Goal: Check status: Check status

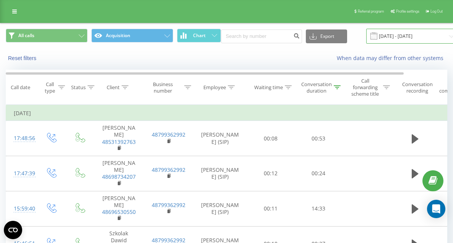
click at [402, 34] on input "[DATE] - [DATE]" at bounding box center [412, 36] width 92 height 15
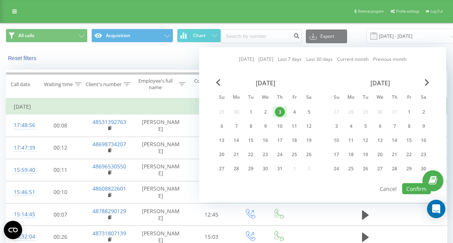
click at [248, 58] on link "[DATE]" at bounding box center [246, 58] width 15 height 7
click at [416, 186] on button "Confirm" at bounding box center [416, 188] width 29 height 11
type input "[DATE] - [DATE]"
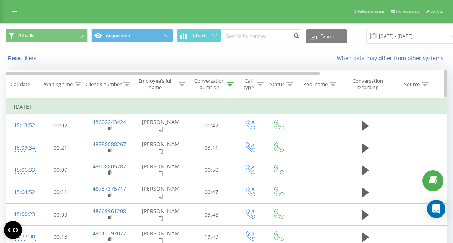
click at [225, 86] on div "Conversation duration" at bounding box center [213, 84] width 39 height 13
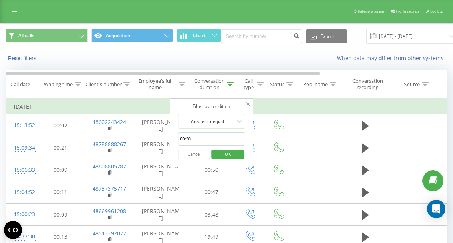
click at [220, 140] on input "00:20" at bounding box center [211, 138] width 67 height 13
click at [225, 154] on span "OK" at bounding box center [227, 154] width 21 height 12
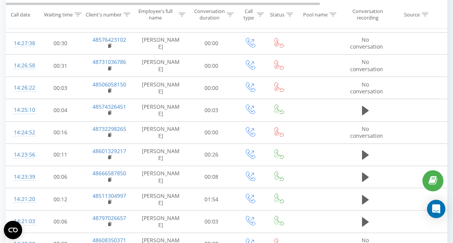
scroll to position [456, 0]
